Goal: Check status: Check status

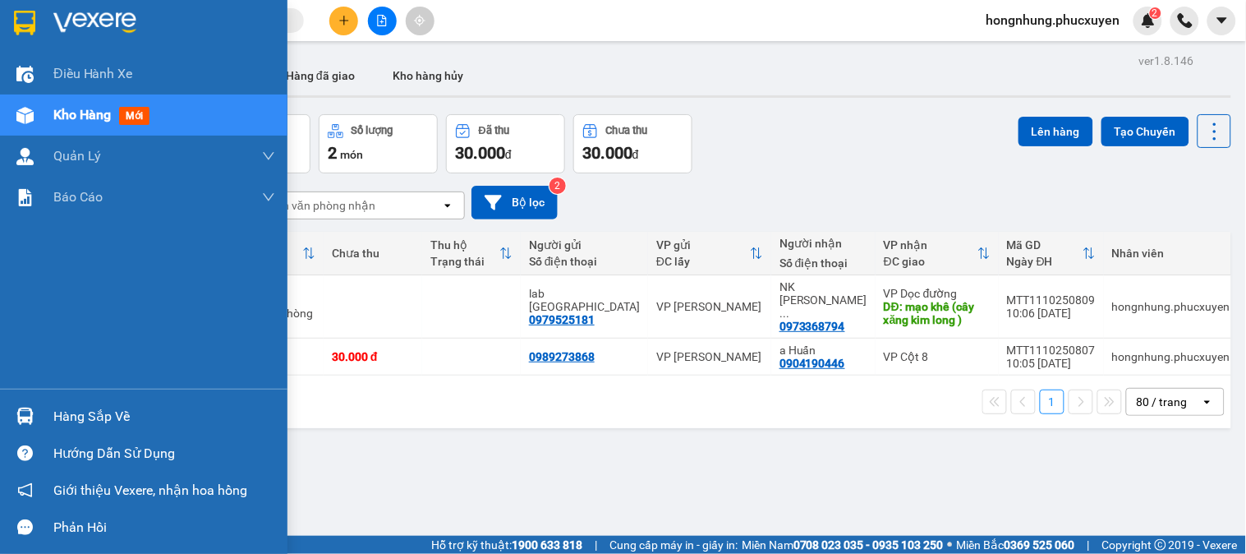
click at [37, 422] on div at bounding box center [25, 416] width 29 height 29
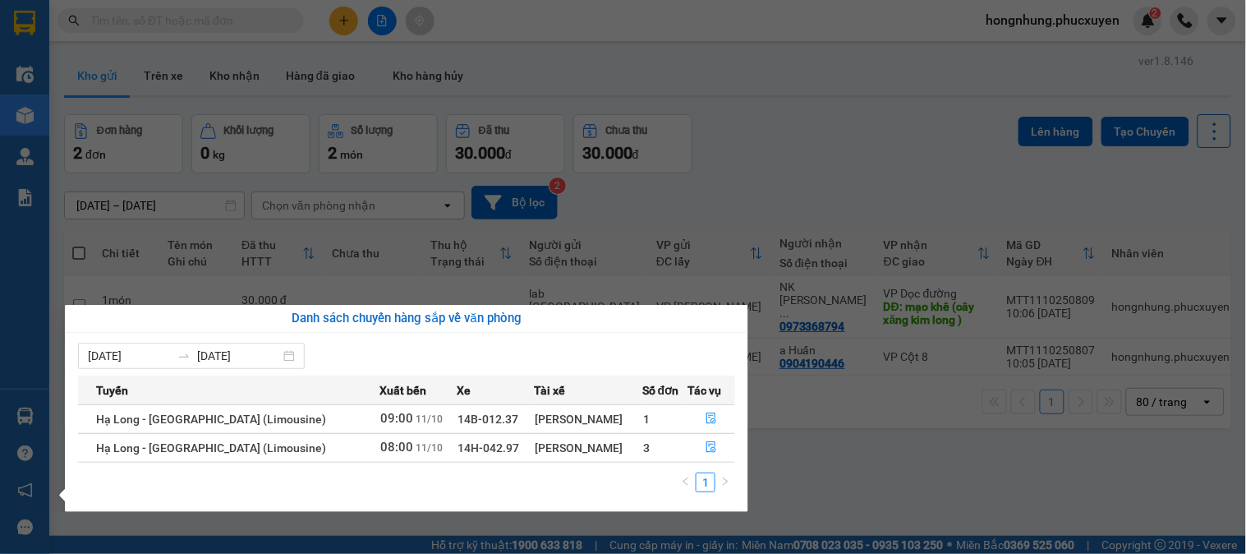
click at [874, 160] on section "Kết quả tìm kiếm ( 0 ) Bộ lọc No Data hongnhung.phucxuyen 2 Điều hành xe Kho hà…" at bounding box center [623, 277] width 1246 height 554
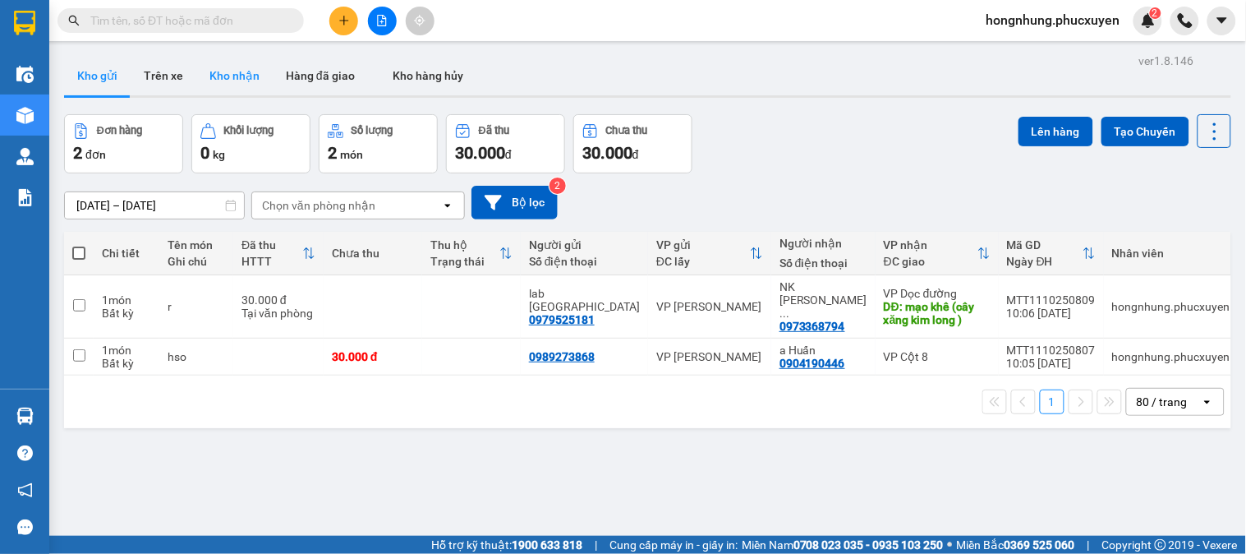
click at [231, 76] on button "Kho nhận" at bounding box center [234, 75] width 76 height 39
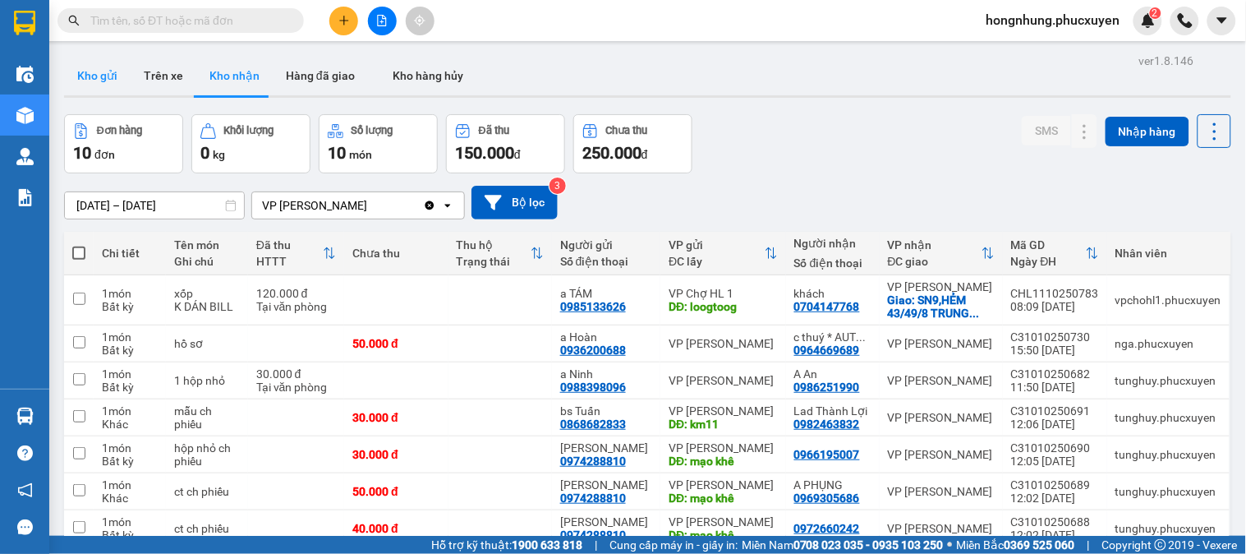
click at [97, 79] on button "Kho gửi" at bounding box center [97, 75] width 67 height 39
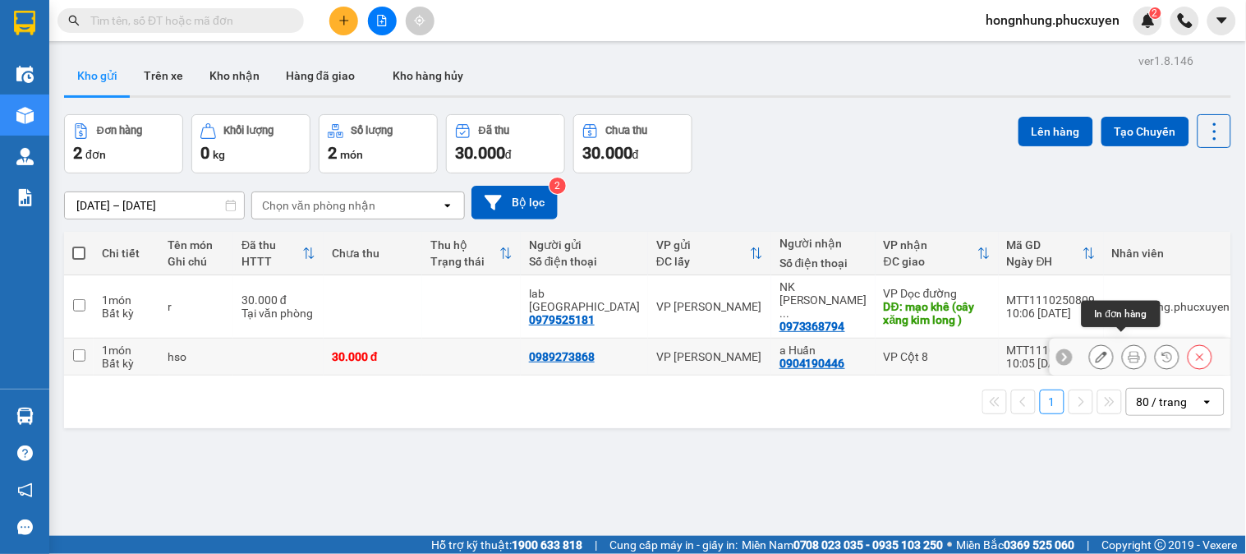
click at [1129, 351] on icon at bounding box center [1135, 357] width 12 height 12
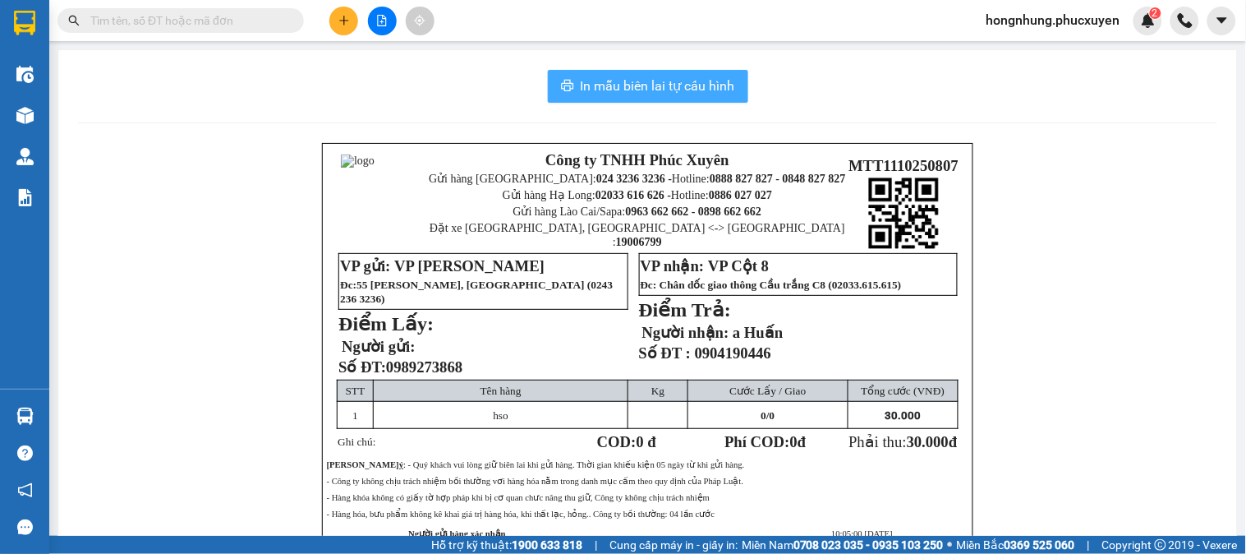
click at [665, 97] on button "In mẫu biên lai tự cấu hình" at bounding box center [648, 86] width 200 height 33
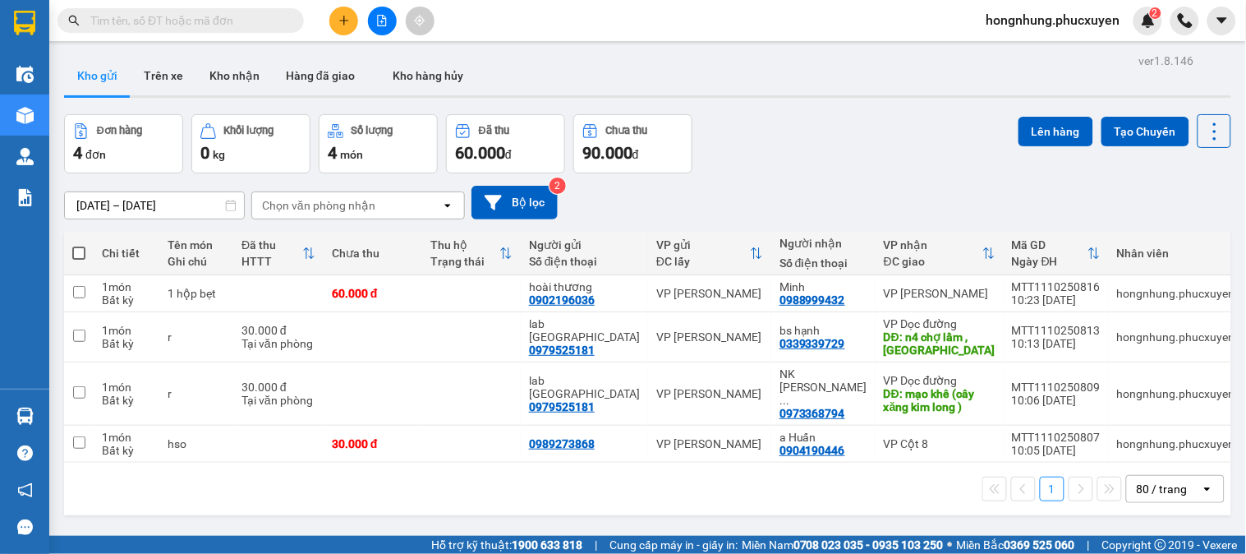
paste input "0966276932"
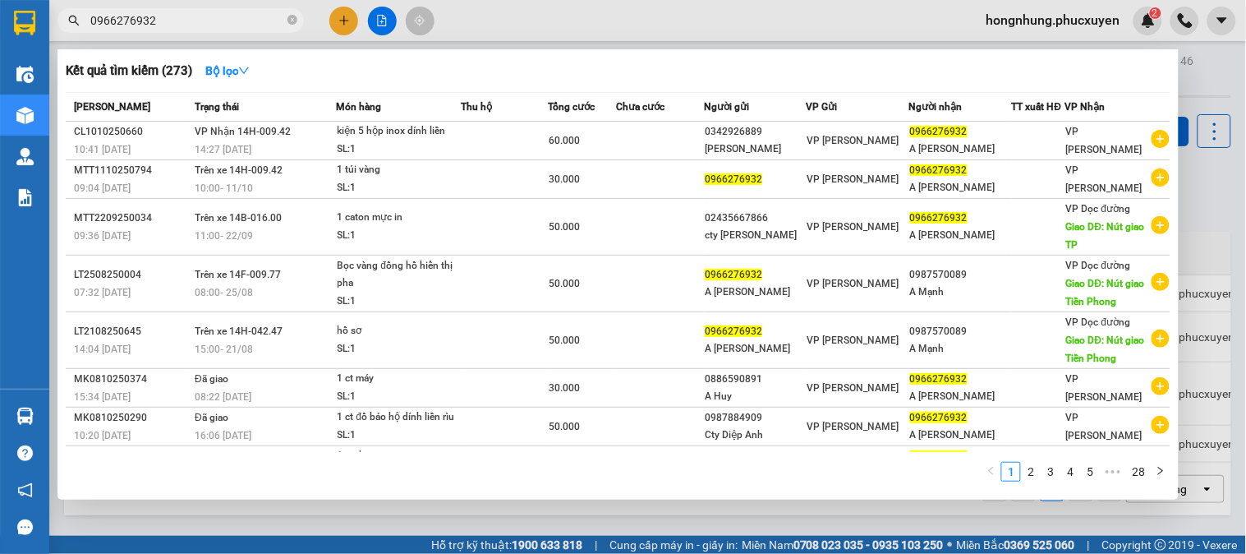
type input "0966276932"
